Goal: Complete application form

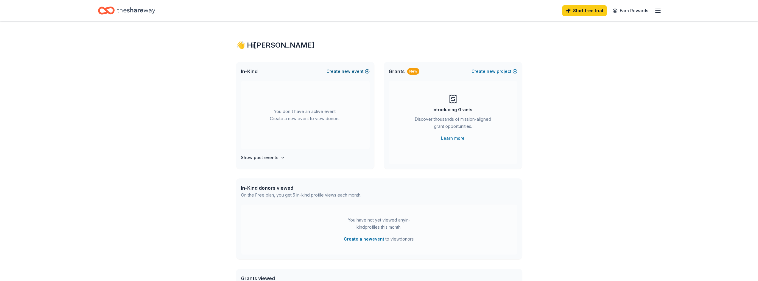
click at [347, 71] on span "new" at bounding box center [346, 71] width 9 height 7
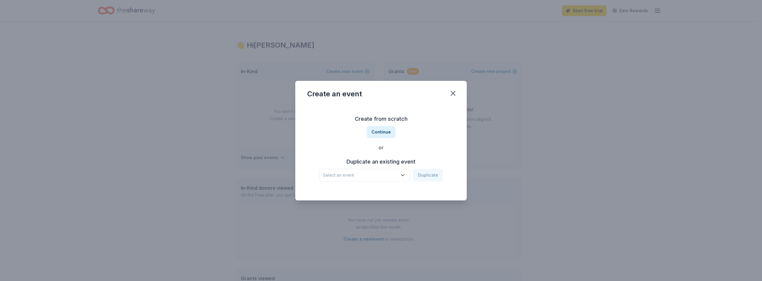
click at [403, 173] on icon "button" at bounding box center [403, 175] width 6 height 6
click at [369, 192] on div "Fall Festival for [PERSON_NAME] House [PERSON_NAME]" at bounding box center [364, 191] width 79 height 7
click at [428, 174] on button "Duplicate" at bounding box center [428, 175] width 30 height 13
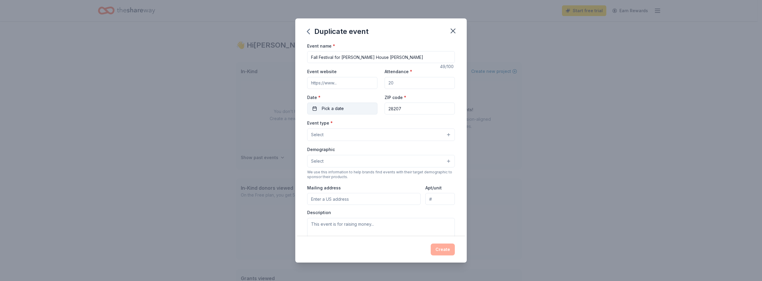
click at [342, 109] on span "Pick a date" at bounding box center [333, 108] width 22 height 7
click at [374, 124] on button "Go to next month" at bounding box center [373, 124] width 8 height 8
click at [373, 124] on button "Go to next month" at bounding box center [373, 124] width 8 height 8
click at [374, 186] on button "25" at bounding box center [373, 186] width 11 height 11
click at [410, 122] on div "Event type * Select" at bounding box center [381, 130] width 148 height 22
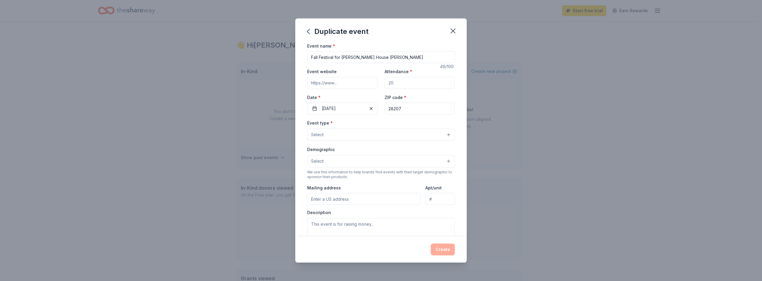
click at [320, 83] on input "Event website" at bounding box center [342, 83] width 70 height 12
paste input "https://rmhclt.org/"
type input "https://rmhclt.org/"
click at [395, 83] on input "Attendance *" at bounding box center [420, 83] width 70 height 12
type input "100"
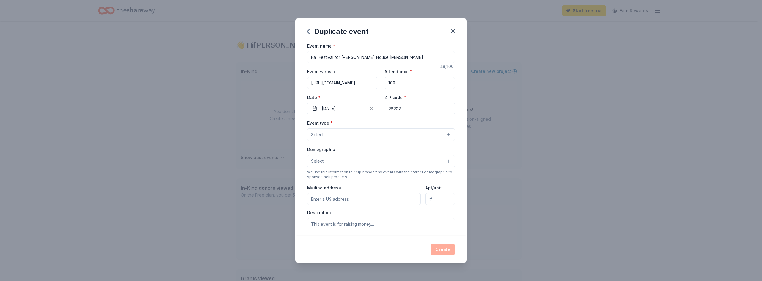
click at [444, 134] on button "Select" at bounding box center [381, 135] width 148 height 13
click at [339, 189] on span "Health & wellness" at bounding box center [381, 188] width 138 height 8
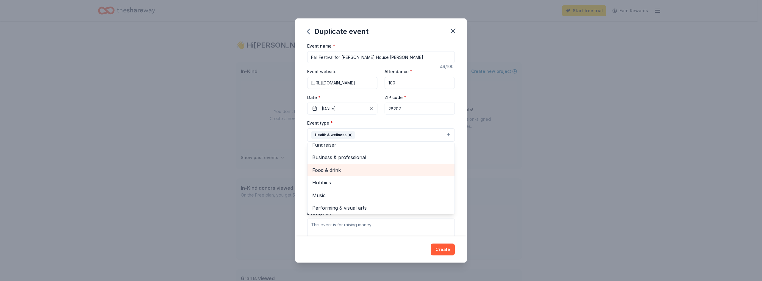
scroll to position [7, 0]
click at [458, 180] on div "Event name * Fall Festival for Ronald McDonald House Charlotte 49 /100 Event we…" at bounding box center [380, 139] width 171 height 195
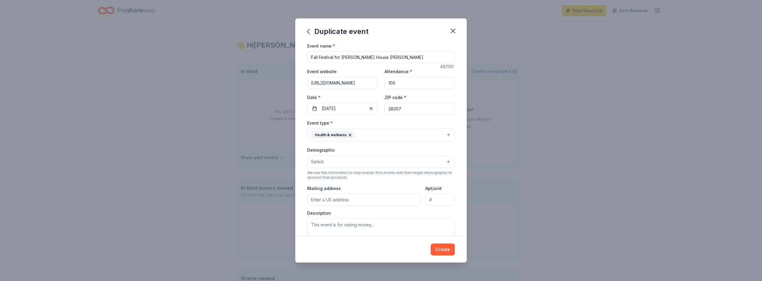
click at [443, 161] on button "Select" at bounding box center [381, 162] width 148 height 13
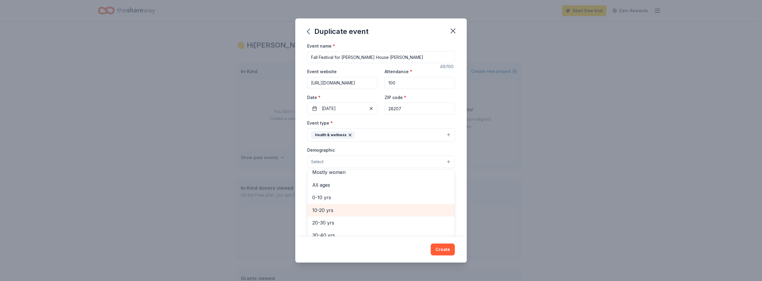
scroll to position [0, 0]
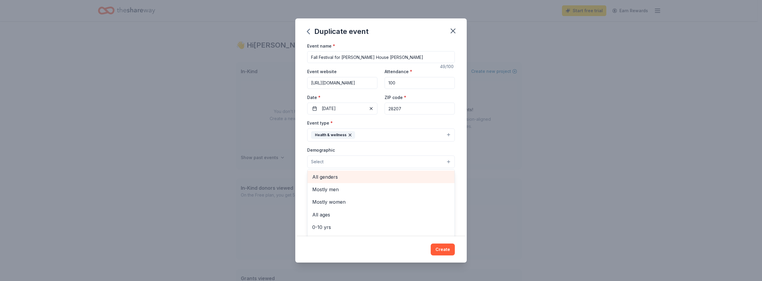
click at [329, 178] on span "All genders" at bounding box center [381, 177] width 138 height 8
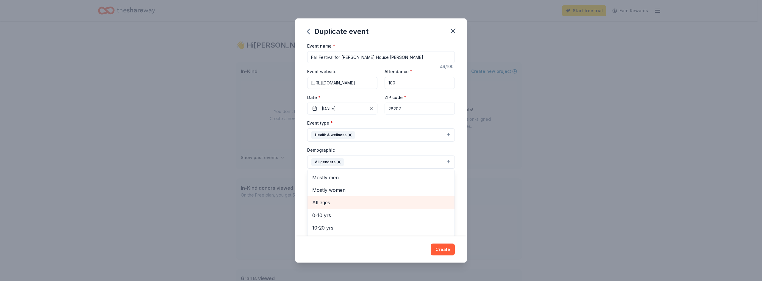
click at [325, 203] on span "All ages" at bounding box center [381, 203] width 138 height 8
click at [445, 251] on div "Duplicate event Event name * Fall Festival for Ronald McDonald House Charlotte …" at bounding box center [380, 140] width 171 height 245
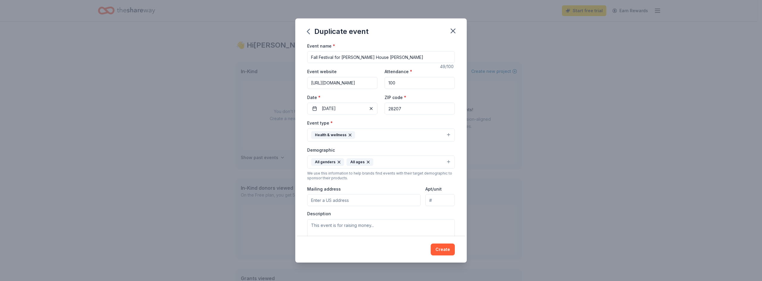
click at [349, 200] on input "Mailing address" at bounding box center [363, 200] width 113 height 12
type input "1613 East Morehead Street, Charlotte, NC, 28207"
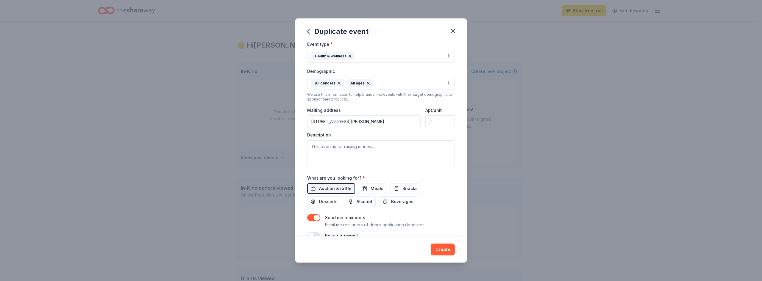
scroll to position [89, 0]
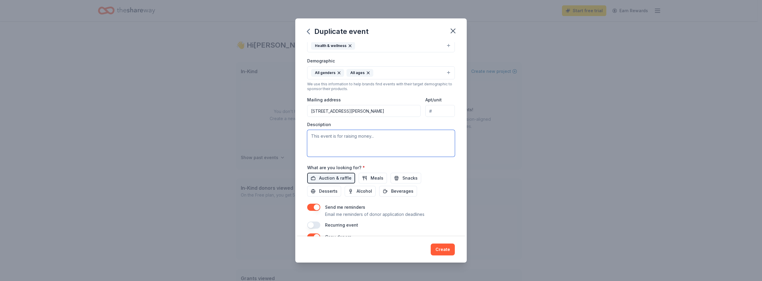
click at [315, 136] on textarea at bounding box center [381, 143] width 148 height 27
paste textarea "The Alpha Delta Pi Charlotte Alumnae Association is excited to host our Annual …"
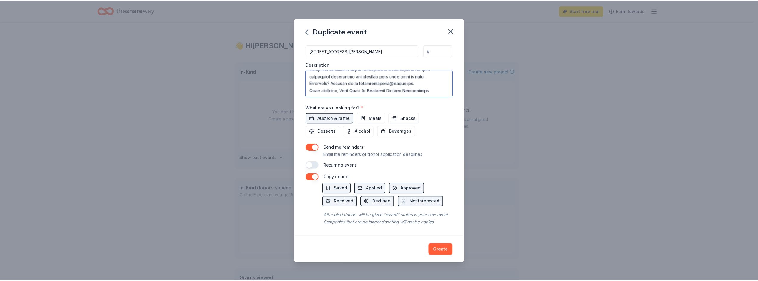
scroll to position [157, 0]
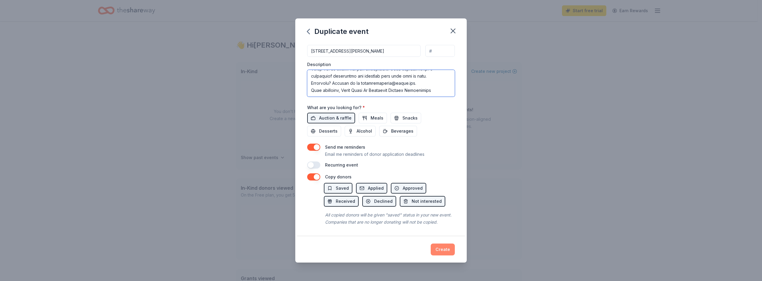
type textarea "The Alpha Delta Pi Charlotte Alumnae Association is excited to host our Annual …"
click at [442, 251] on button "Create" at bounding box center [443, 250] width 24 height 12
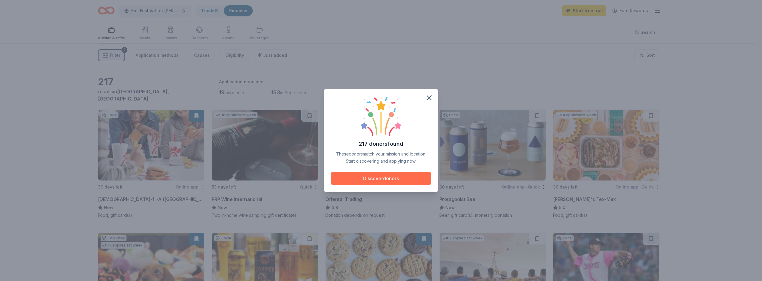
click at [381, 178] on button "Discover donors" at bounding box center [381, 178] width 100 height 13
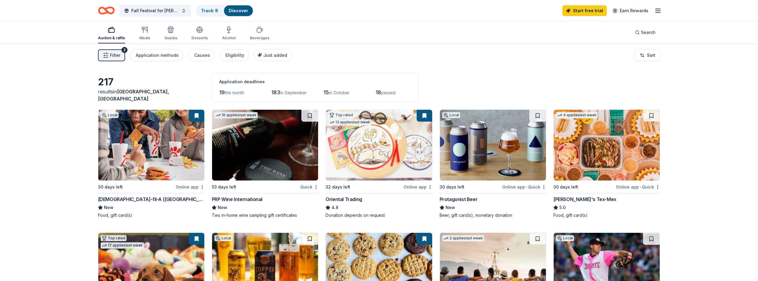
click at [190, 186] on div "Online app" at bounding box center [190, 186] width 29 height 7
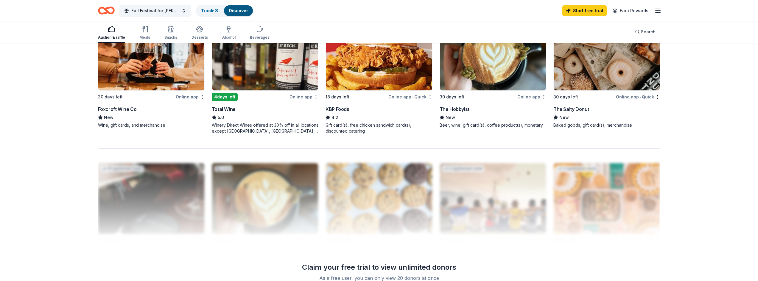
scroll to position [476, 0]
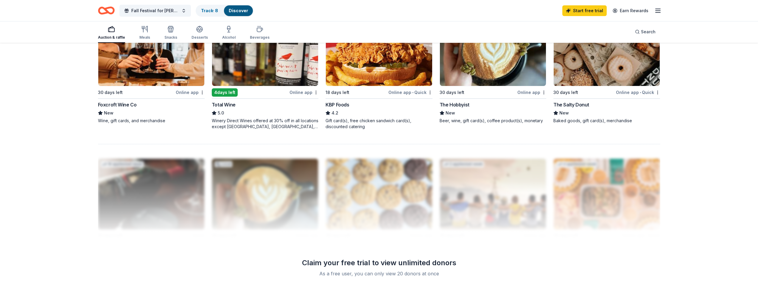
click at [188, 93] on div "Online app" at bounding box center [190, 92] width 29 height 7
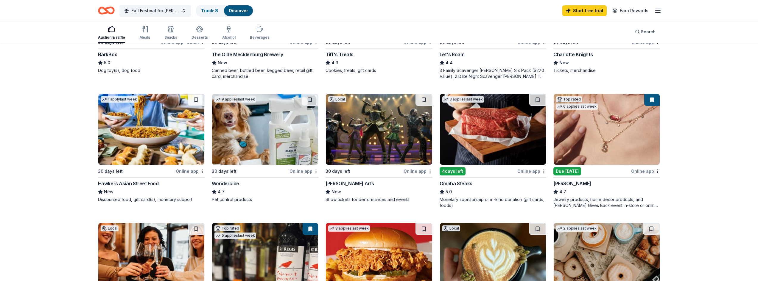
scroll to position [268, 0]
click at [183, 171] on div "Online app" at bounding box center [190, 171] width 29 height 7
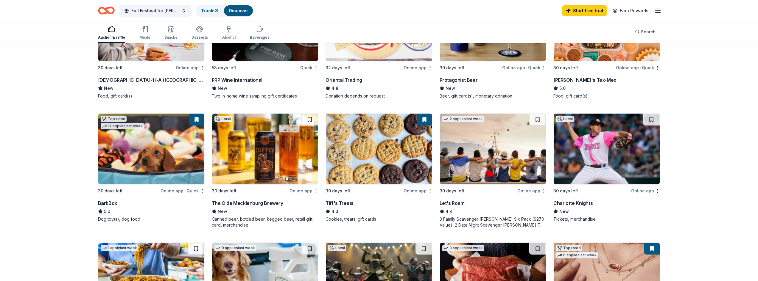
scroll to position [119, 0]
click at [411, 66] on div "Online app" at bounding box center [417, 67] width 29 height 7
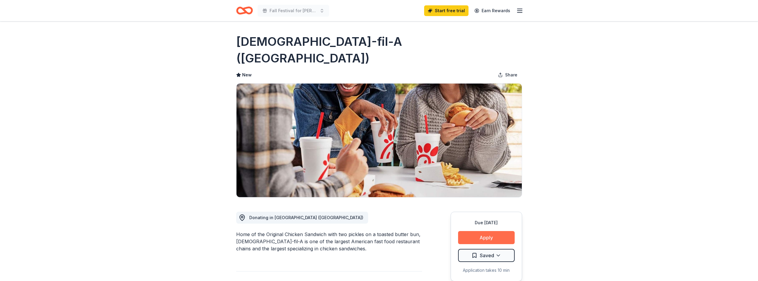
click at [488, 231] on button "Apply" at bounding box center [486, 237] width 57 height 13
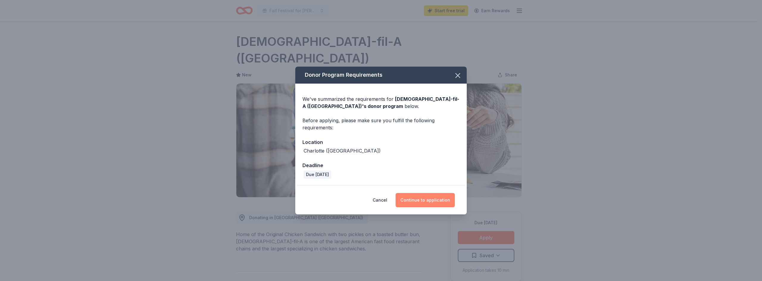
click at [421, 199] on button "Continue to application" at bounding box center [425, 200] width 59 height 14
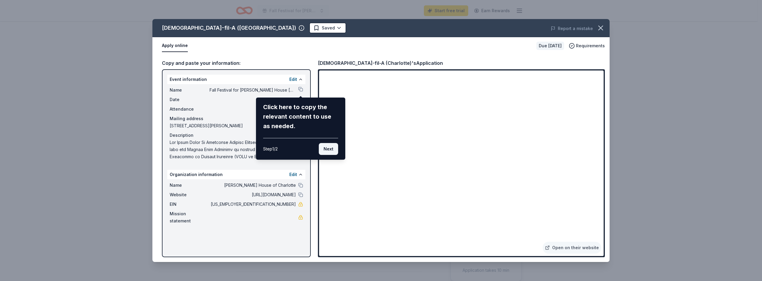
click at [326, 149] on button "Next" at bounding box center [328, 149] width 19 height 12
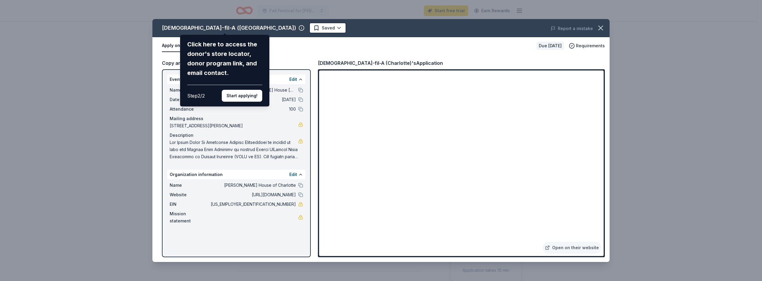
click at [291, 175] on div "[DEMOGRAPHIC_DATA]-fil-A ([GEOGRAPHIC_DATA]) Click here to access the donor's s…" at bounding box center [380, 140] width 457 height 243
click at [295, 173] on div "Chick-fil-A (Charlotte) Click here to access the donor's store locator, donor p…" at bounding box center [380, 140] width 457 height 243
click at [300, 176] on div "Chick-fil-A (Charlotte) Click here to access the donor's store locator, donor p…" at bounding box center [380, 140] width 457 height 243
click at [292, 175] on div "Chick-fil-A (Charlotte) Click here to access the donor's store locator, donor p…" at bounding box center [380, 140] width 457 height 243
click at [542, 241] on div "Chick-fil-A (Charlotte) Click here to access the donor's store locator, donor p…" at bounding box center [380, 140] width 457 height 243
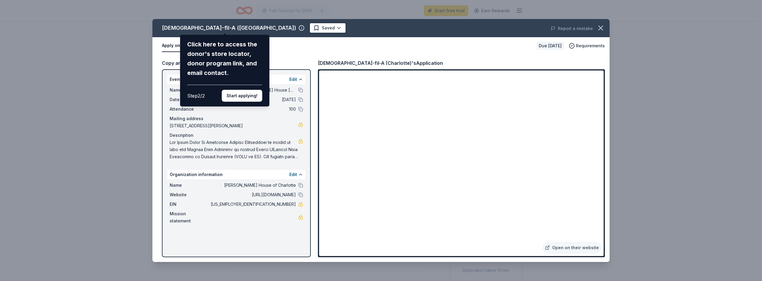
click at [573, 247] on div "Chick-fil-A (Charlotte) Click here to access the donor's store locator, donor p…" at bounding box center [380, 140] width 457 height 243
click at [242, 96] on button "Start applying!" at bounding box center [242, 96] width 40 height 12
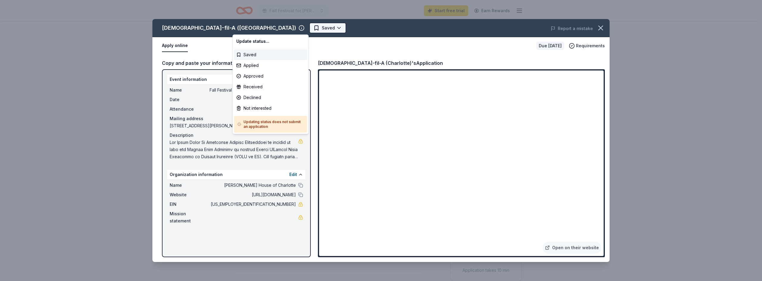
click at [258, 26] on html "Fall Festival for Ronald McDonald House Charlotte Start free trial Earn Rewards…" at bounding box center [381, 140] width 762 height 281
click at [259, 54] on div "Saved" at bounding box center [270, 54] width 73 height 11
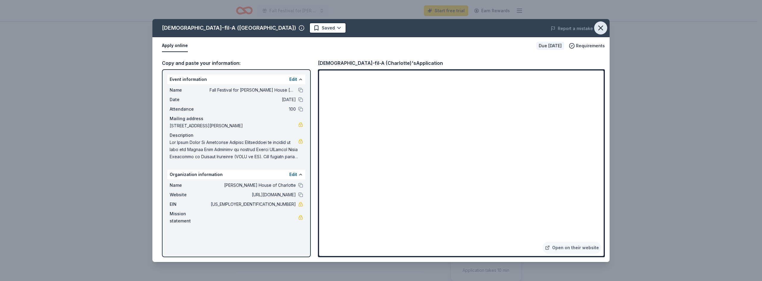
click at [598, 28] on icon "button" at bounding box center [601, 28] width 8 height 8
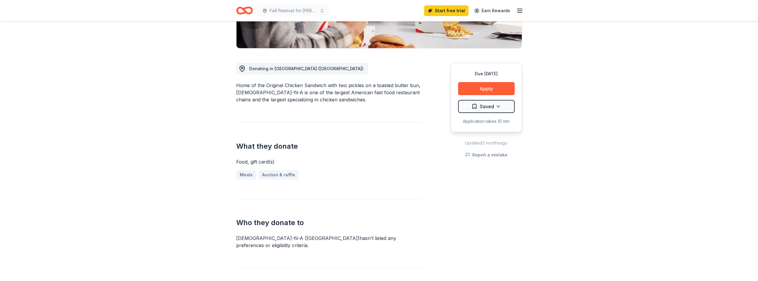
scroll to position [149, 0]
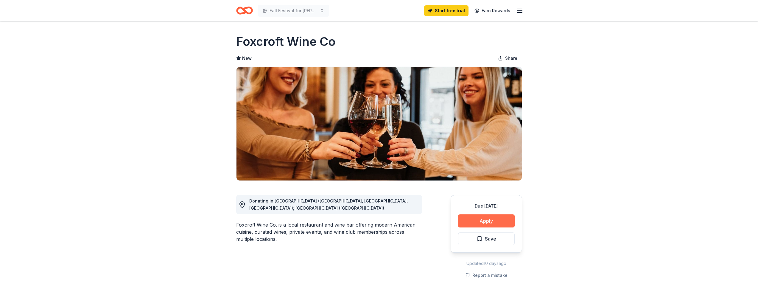
click at [487, 218] on button "Apply" at bounding box center [486, 221] width 57 height 13
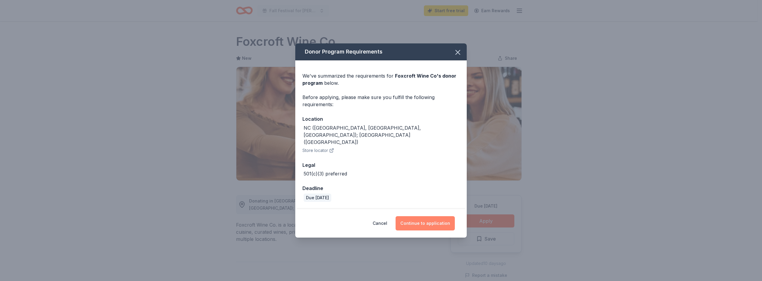
click at [420, 217] on button "Continue to application" at bounding box center [425, 223] width 59 height 14
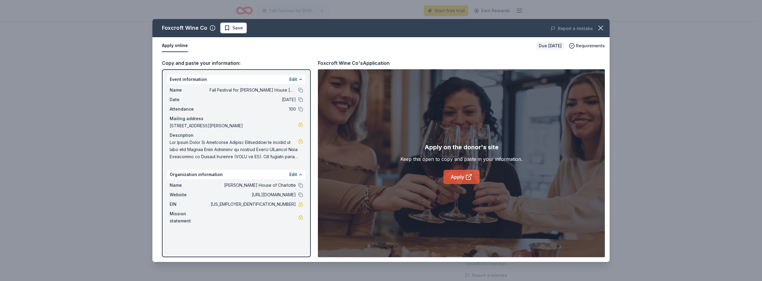
click at [456, 176] on link "Apply" at bounding box center [462, 177] width 36 height 14
click at [601, 26] on icon "button" at bounding box center [601, 28] width 8 height 8
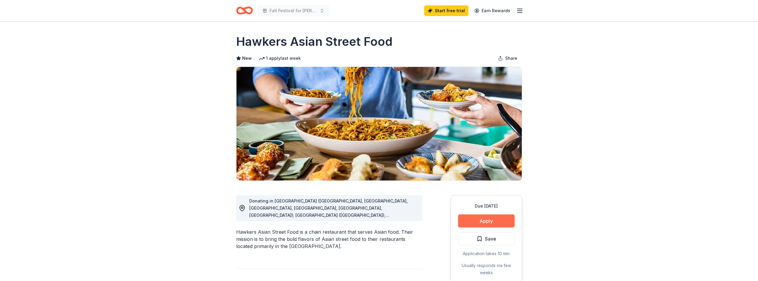
click at [476, 219] on button "Apply" at bounding box center [486, 221] width 57 height 13
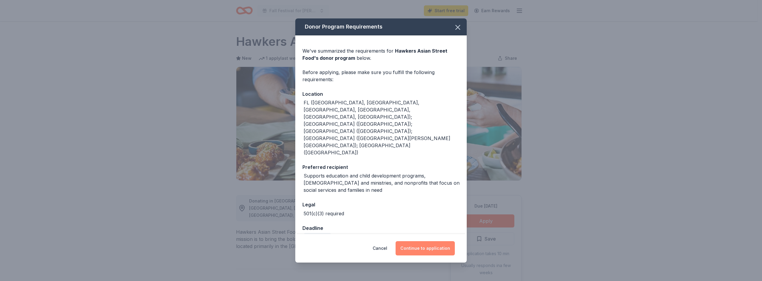
click at [419, 241] on button "Continue to application" at bounding box center [425, 248] width 59 height 14
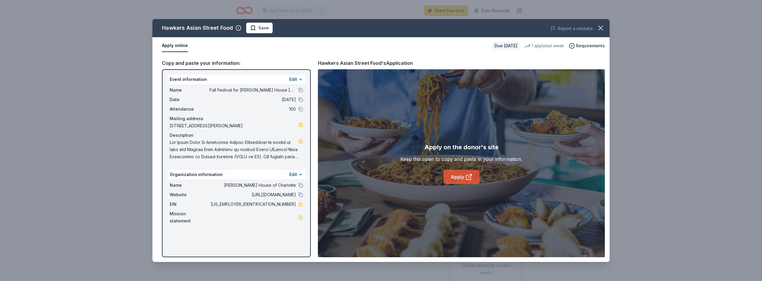
click at [465, 177] on icon at bounding box center [468, 177] width 7 height 7
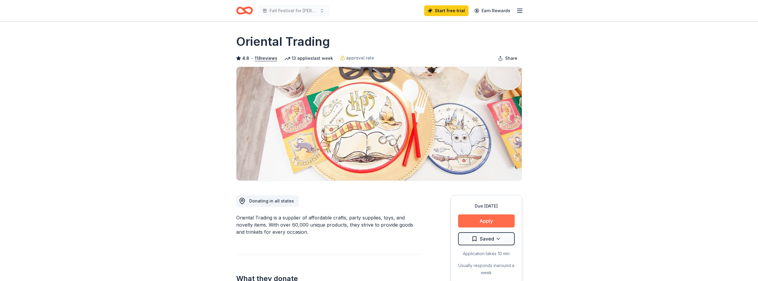
click at [480, 220] on button "Apply" at bounding box center [486, 221] width 57 height 13
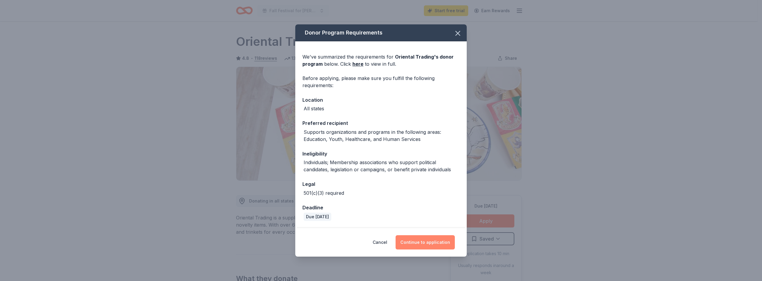
click at [426, 239] on button "Continue to application" at bounding box center [425, 243] width 59 height 14
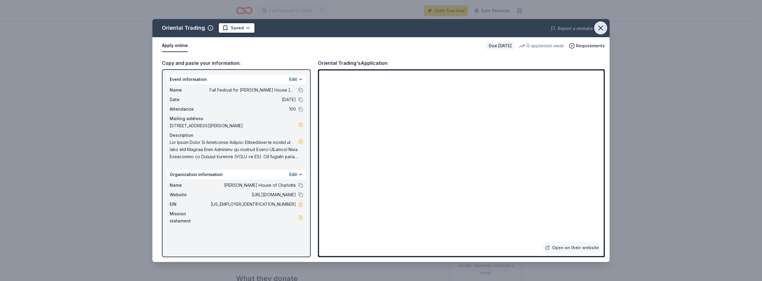
click at [601, 30] on icon "button" at bounding box center [601, 28] width 8 height 8
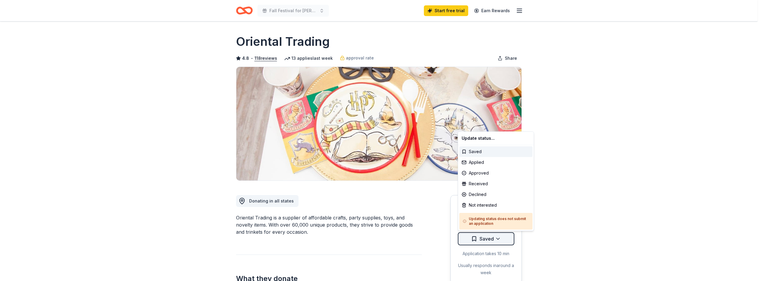
click at [495, 240] on html "Fall Festival for Ronald McDonald House Charlotte Start free trial Earn Rewards…" at bounding box center [381, 140] width 762 height 281
click at [475, 153] on div "Saved" at bounding box center [495, 151] width 73 height 11
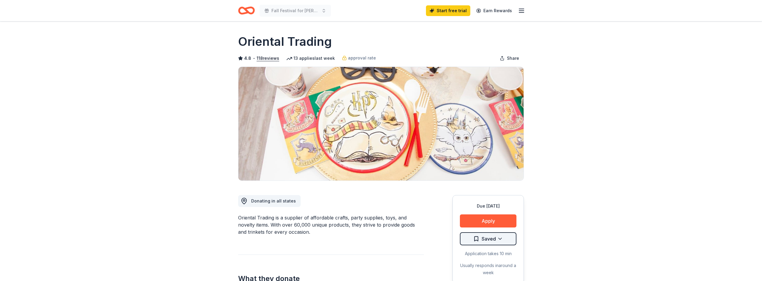
click at [501, 238] on html "Fall Festival for Ronald McDonald House Charlotte Start free trial Earn Rewards…" at bounding box center [381, 140] width 762 height 281
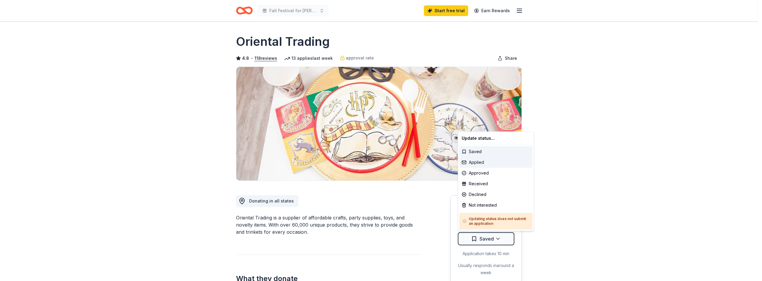
click at [486, 160] on div "Applied" at bounding box center [495, 162] width 73 height 11
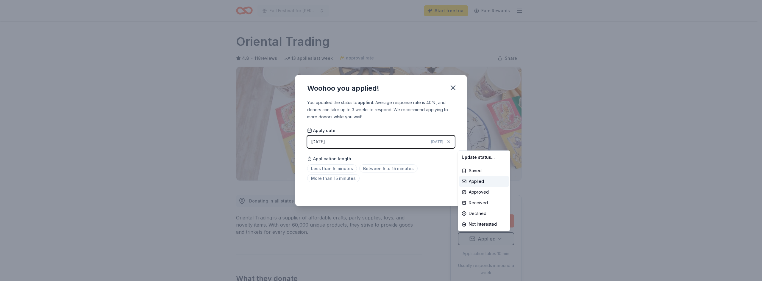
click at [453, 90] on html "Fall Festival for Ronald McDonald House Charlotte Start free trial Earn Rewards…" at bounding box center [381, 140] width 762 height 281
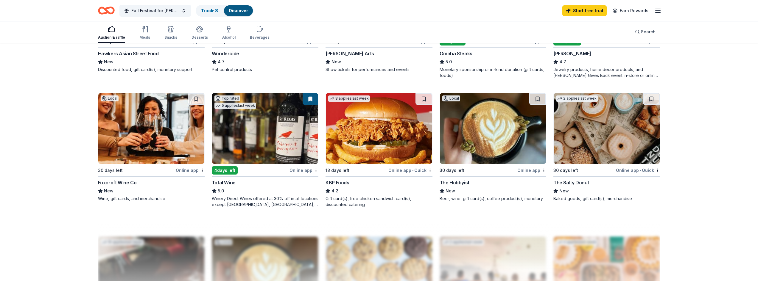
scroll to position [417, 0]
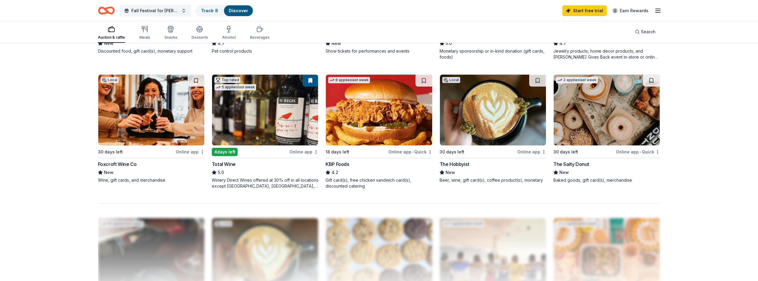
click at [634, 151] on div "Online app • Quick" at bounding box center [638, 151] width 44 height 7
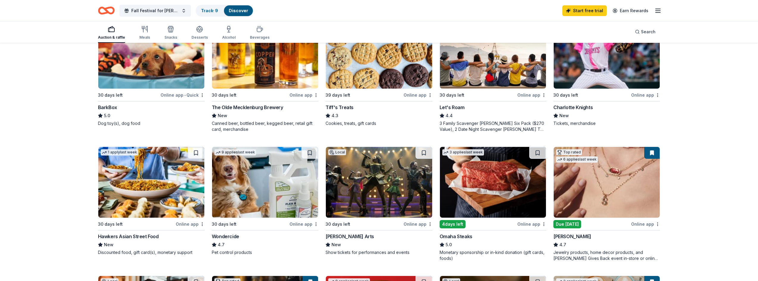
scroll to position [208, 0]
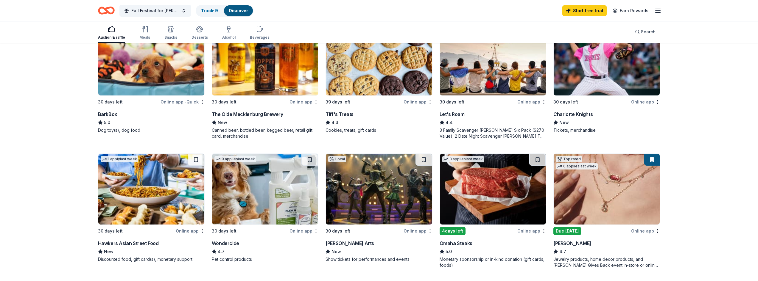
click at [418, 103] on div "Online app" at bounding box center [417, 101] width 29 height 7
click at [417, 100] on div "Online app" at bounding box center [417, 101] width 29 height 7
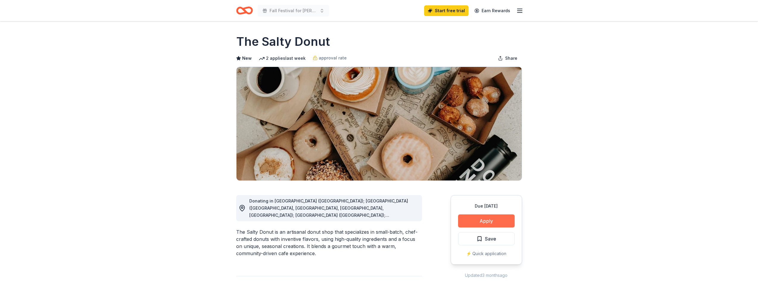
click at [488, 222] on button "Apply" at bounding box center [486, 221] width 57 height 13
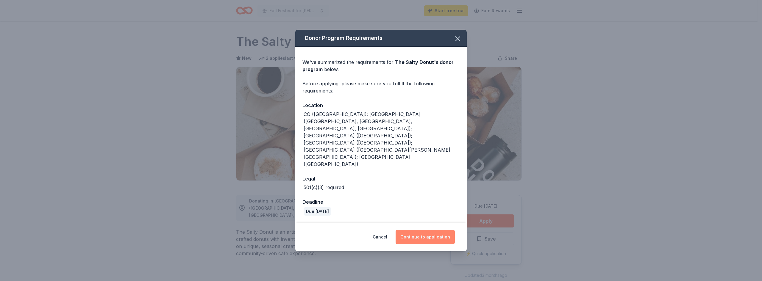
click at [423, 230] on button "Continue to application" at bounding box center [425, 237] width 59 height 14
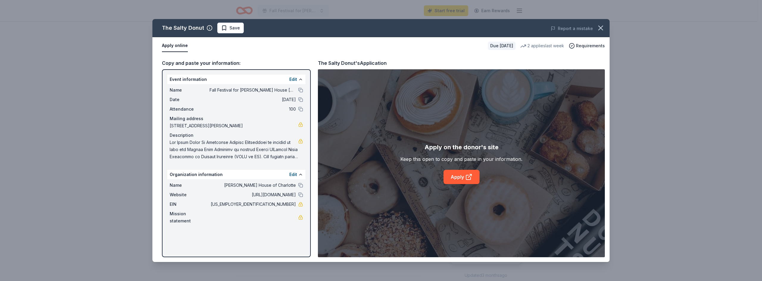
click at [203, 63] on div "Copy and paste your information:" at bounding box center [236, 63] width 149 height 8
click at [456, 174] on link "Apply" at bounding box center [462, 177] width 36 height 14
click at [603, 29] on icon "button" at bounding box center [601, 28] width 8 height 8
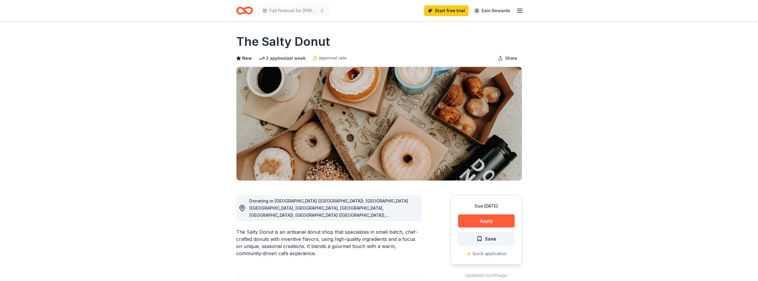
click at [487, 240] on span "Save" at bounding box center [490, 239] width 11 height 8
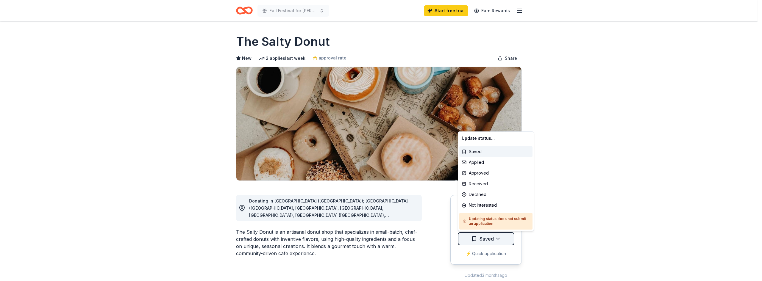
click at [495, 239] on html "Fall Festival for Ronald McDonald House Charlotte Start free trial Earn Rewards…" at bounding box center [381, 140] width 762 height 281
click at [480, 162] on div "Applied" at bounding box center [495, 162] width 73 height 11
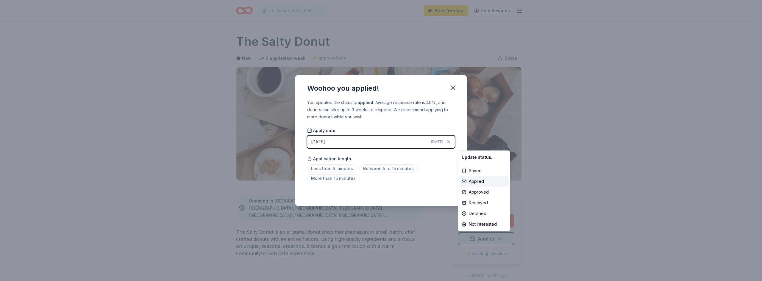
click at [452, 89] on html "Fall Festival for Ronald McDonald House Charlotte Start free trial Earn Rewards…" at bounding box center [381, 140] width 762 height 281
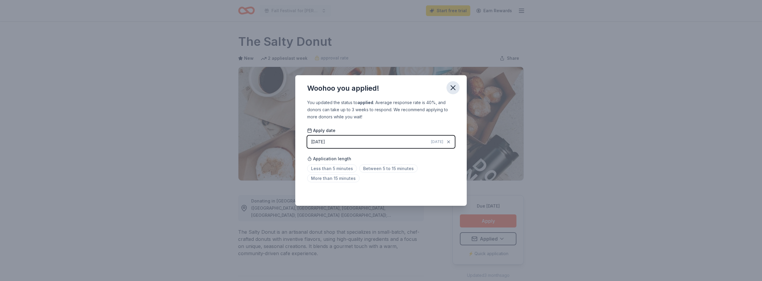
click at [453, 86] on icon "button" at bounding box center [453, 88] width 8 height 8
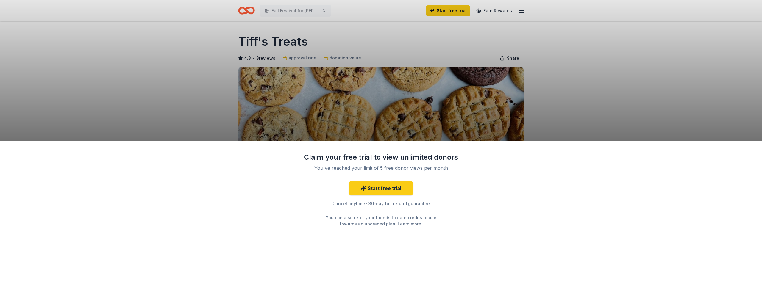
click at [487, 222] on div "Claim your free trial to view unlimited donors You've reached your limit of 5 f…" at bounding box center [381, 211] width 762 height 141
